Goal: Check status: Check status

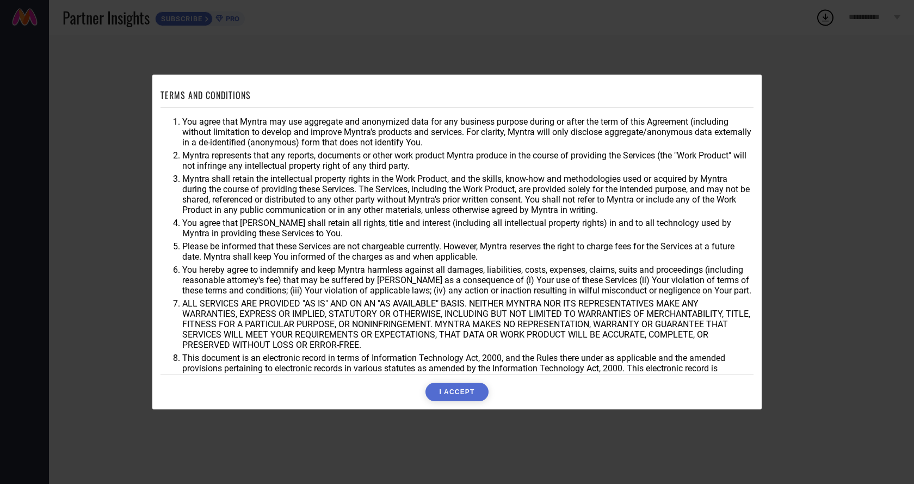
click at [456, 394] on button "I ACCEPT" at bounding box center [457, 392] width 63 height 19
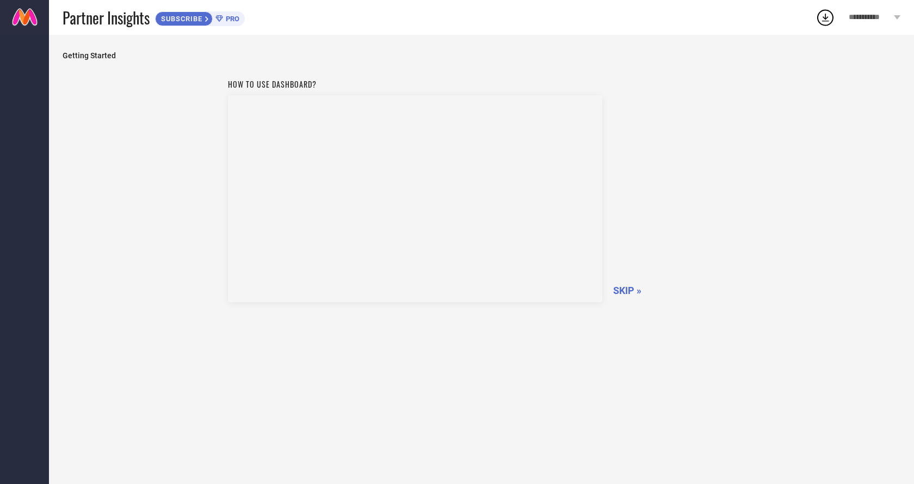
click at [628, 292] on span "SKIP »" at bounding box center [627, 290] width 28 height 11
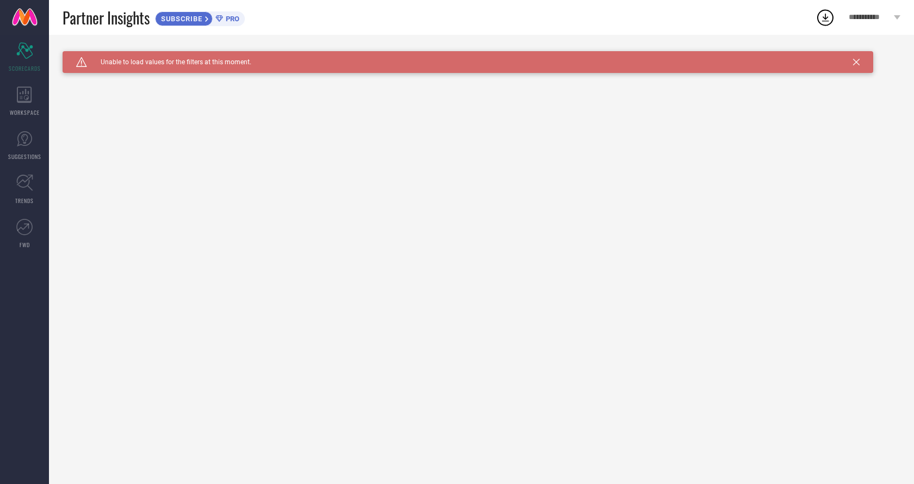
click at [855, 60] on icon at bounding box center [857, 62] width 7 height 7
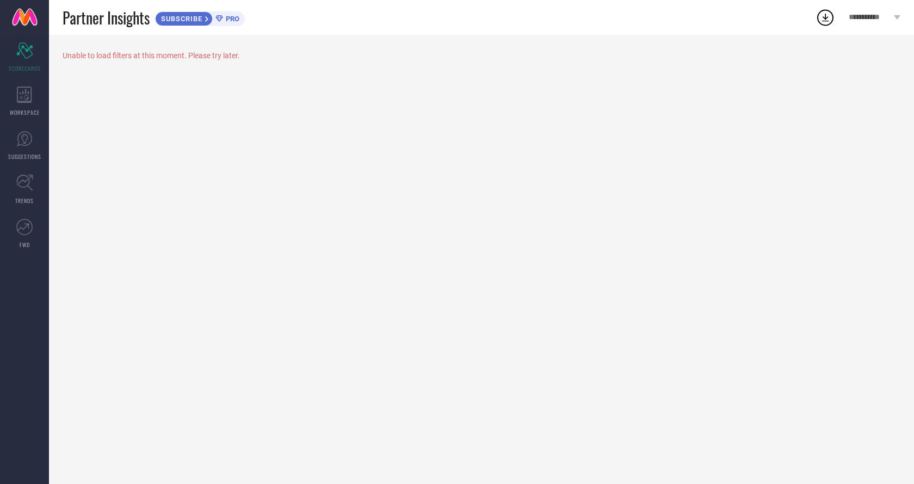
drag, startPoint x: 2, startPoint y: 0, endPoint x: 365, endPoint y: 85, distance: 372.3
click at [365, 85] on div "Unable to load filters at this moment. Please try later." at bounding box center [481, 259] width 865 height 449
drag, startPoint x: 729, startPoint y: 1, endPoint x: 453, endPoint y: 100, distance: 293.2
click at [453, 109] on div "Unable to load filters at this moment. Please try later." at bounding box center [481, 259] width 865 height 449
